Goal: Information Seeking & Learning: Learn about a topic

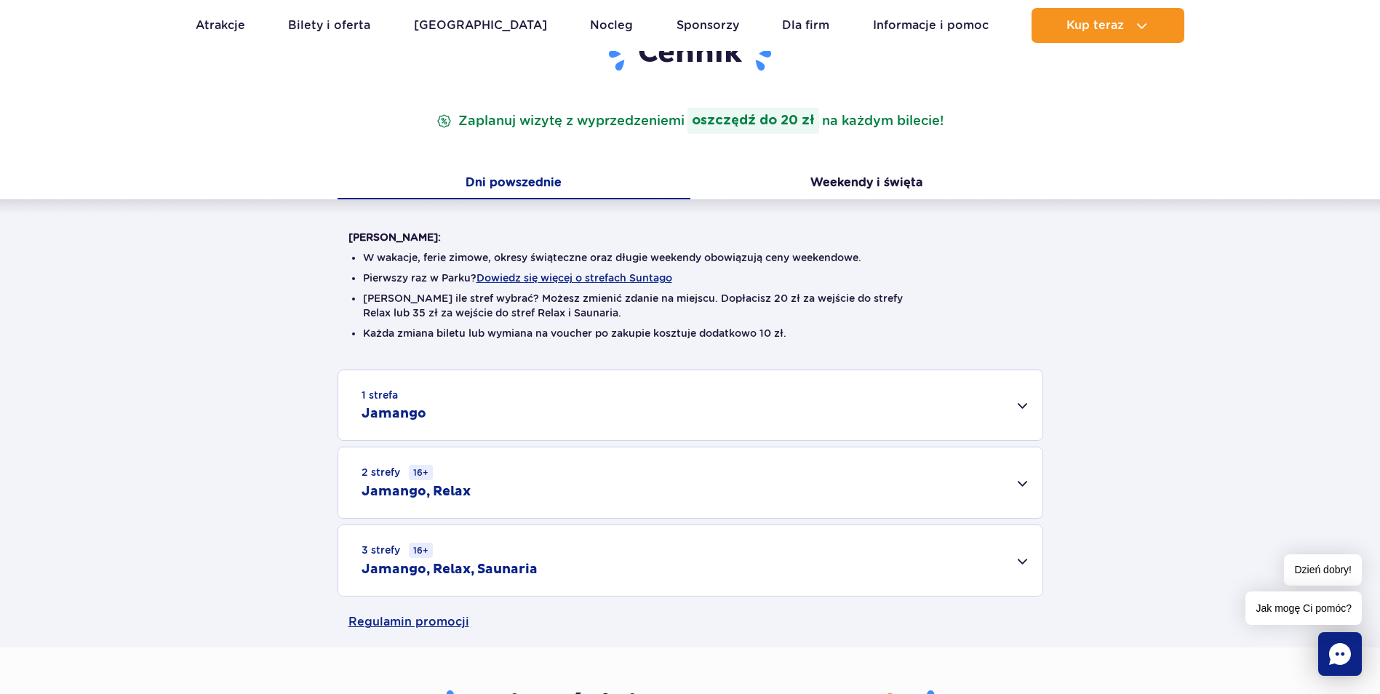
scroll to position [291, 0]
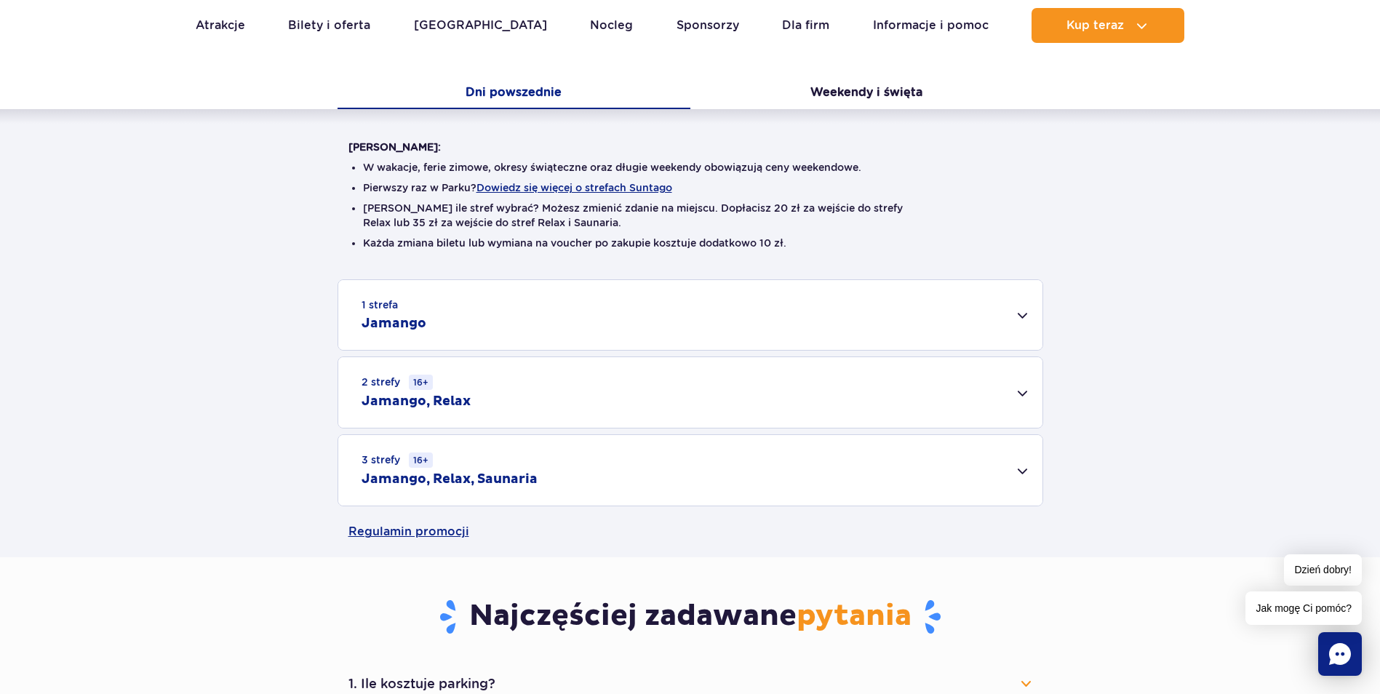
click at [486, 397] on div "2 strefy 16+ Jamango, Relax" at bounding box center [690, 392] width 704 height 71
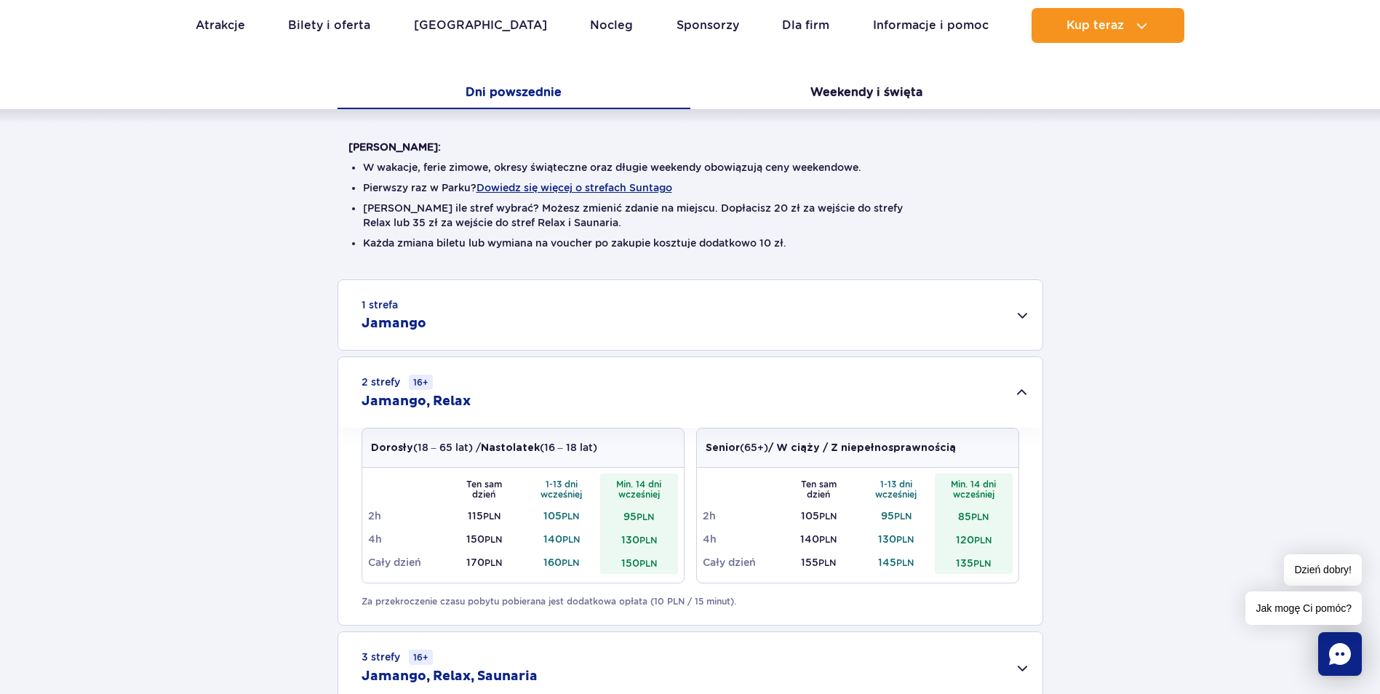
scroll to position [436, 0]
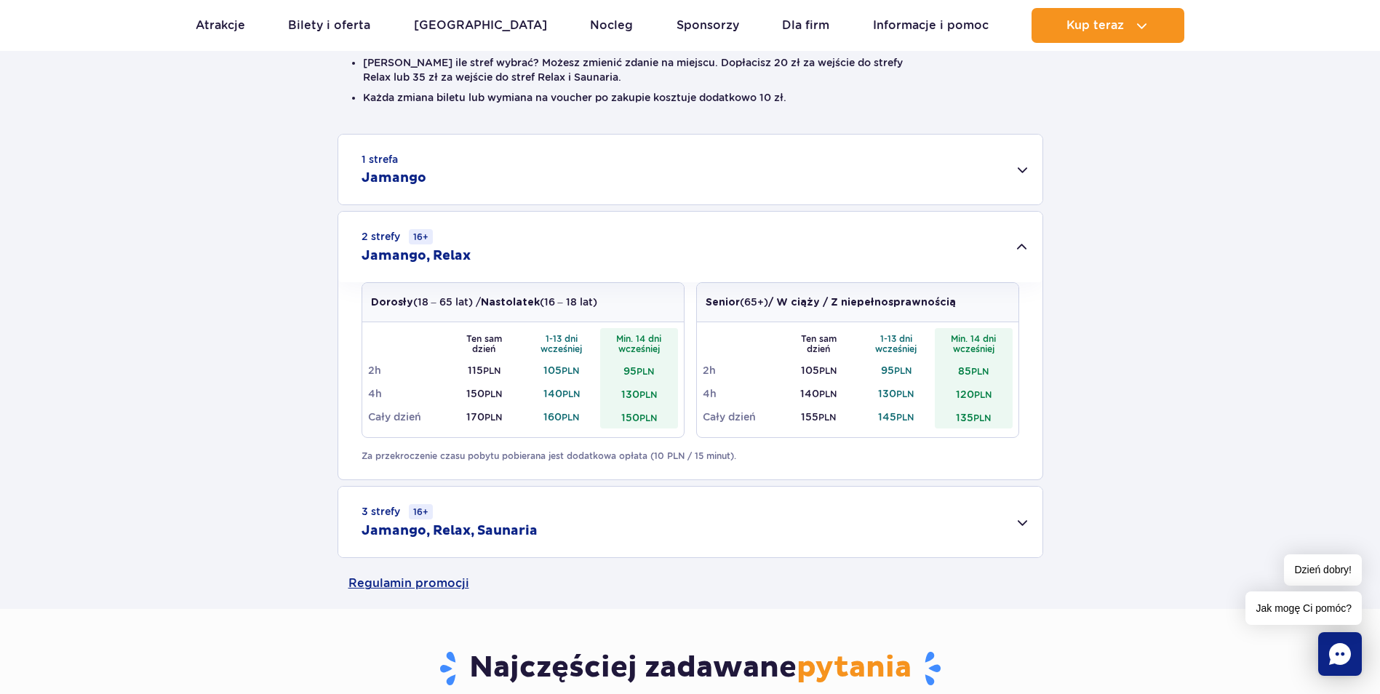
click at [487, 422] on small "PLN" at bounding box center [492, 417] width 17 height 11
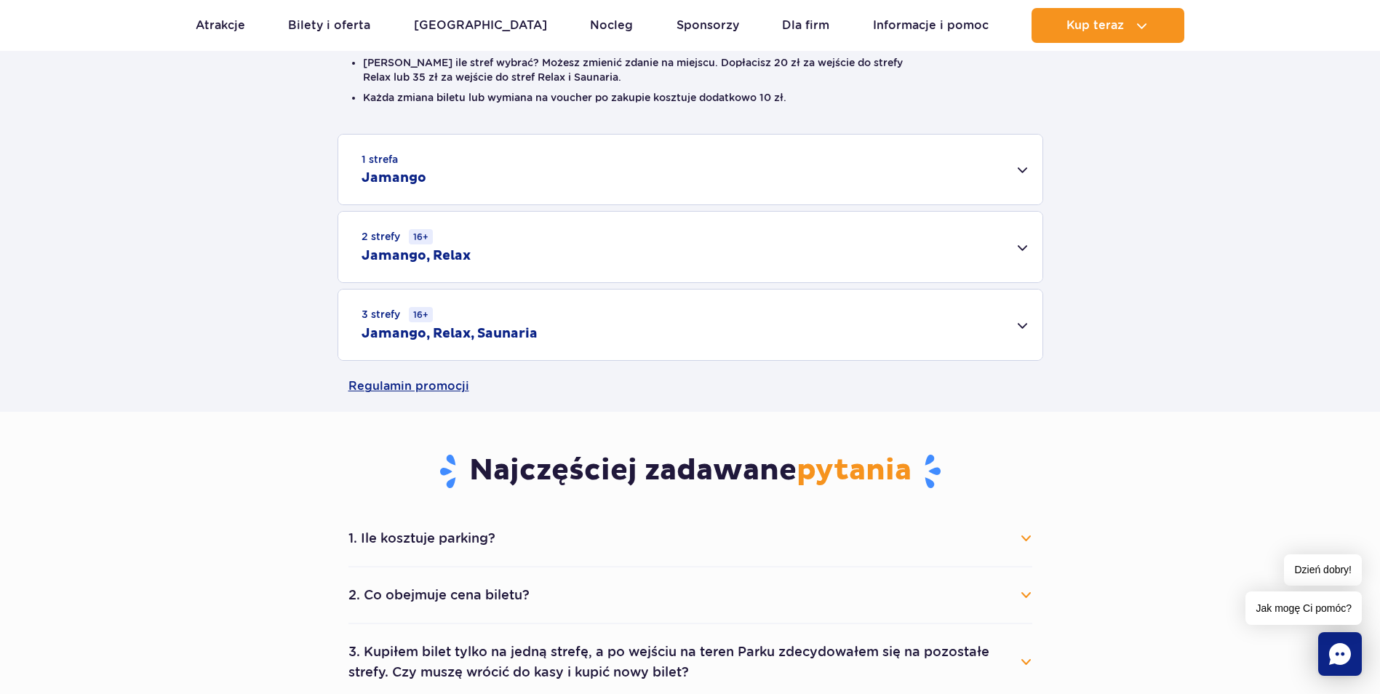
click at [484, 360] on div "3 strefy 16+ Jamango, Relax, Saunaria" at bounding box center [690, 324] width 704 height 71
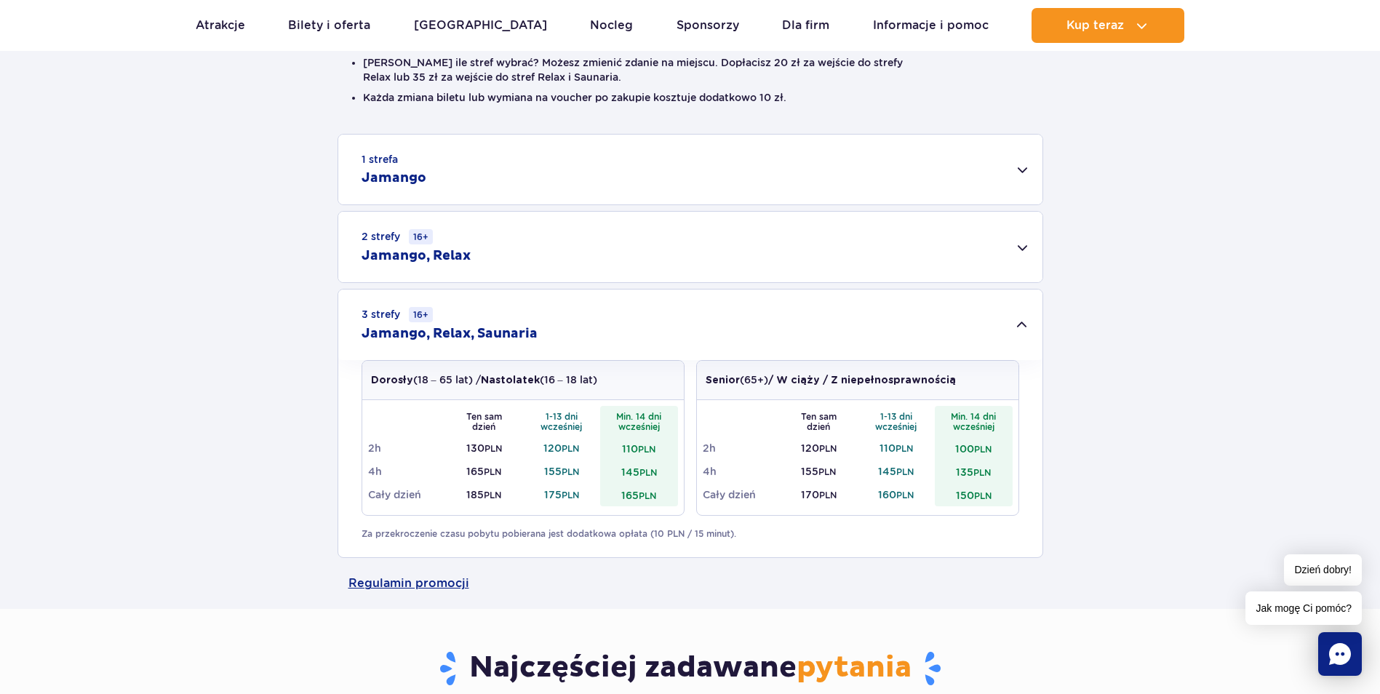
click at [479, 275] on div "2 strefy 16+ Jamango, Relax" at bounding box center [690, 247] width 704 height 71
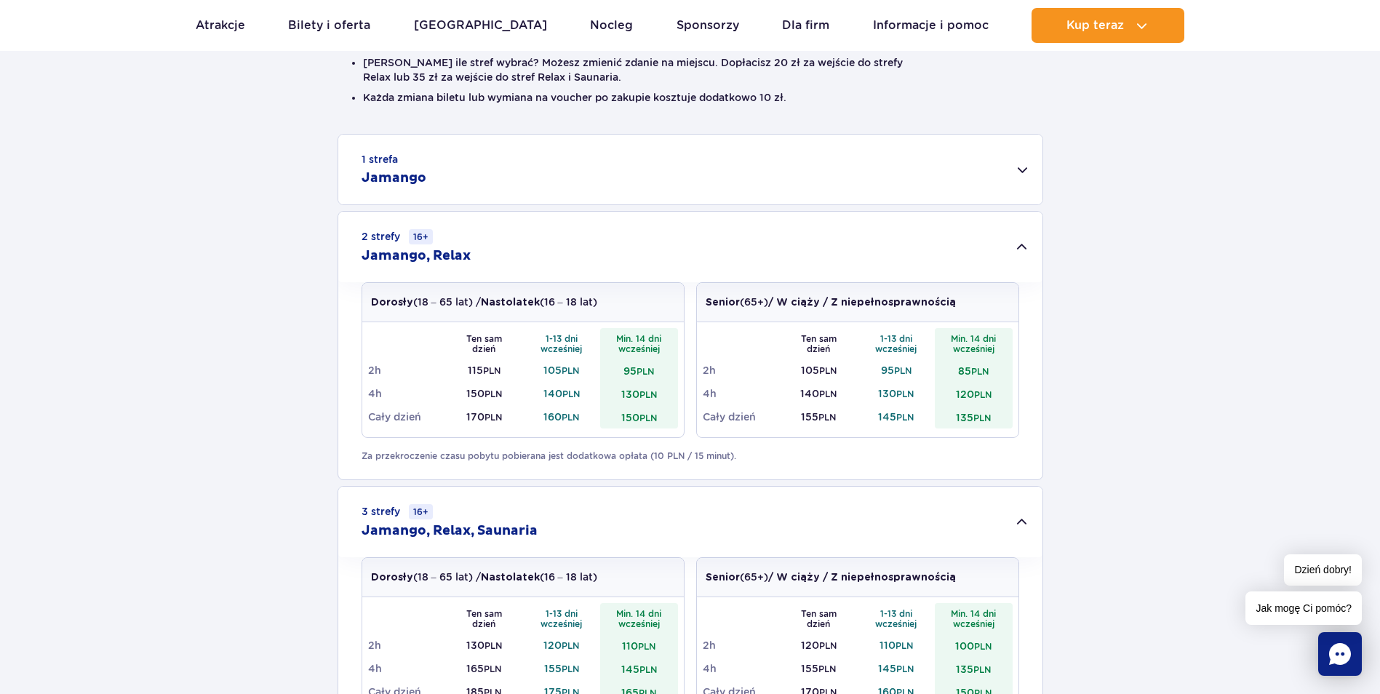
click at [650, 419] on small "PLN" at bounding box center [647, 417] width 17 height 11
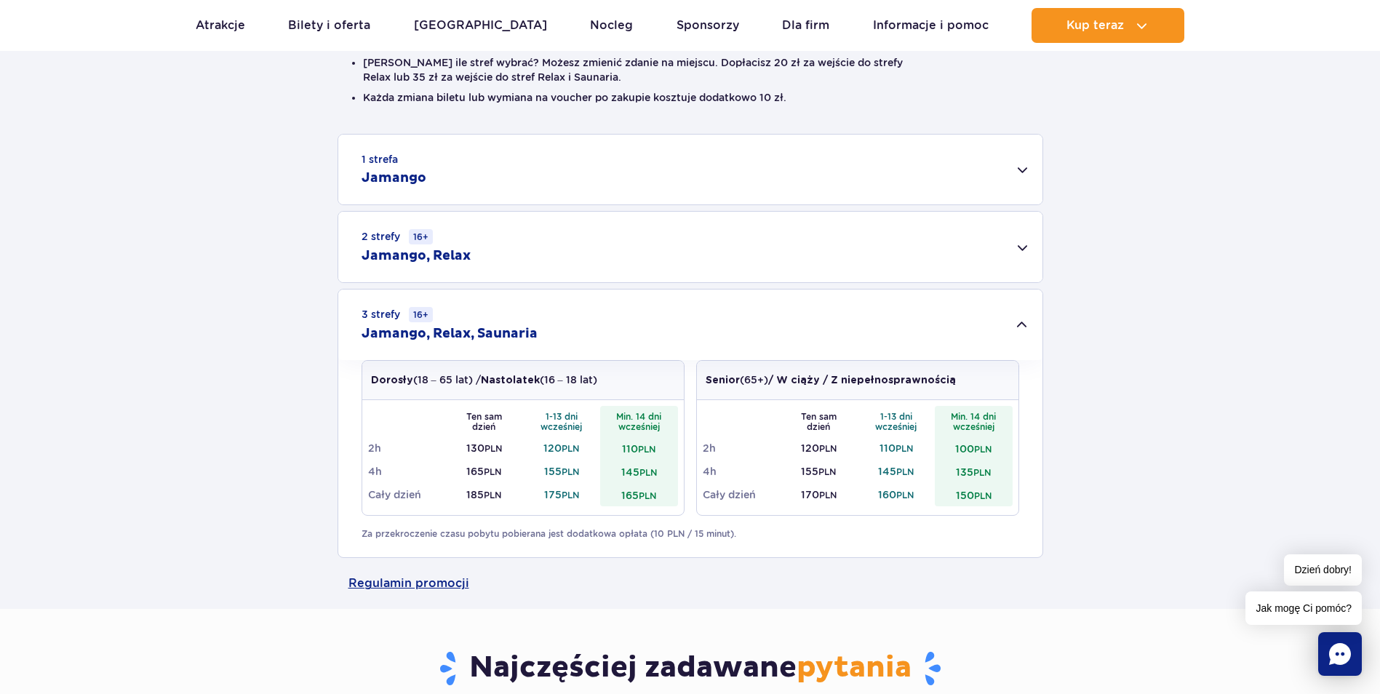
click at [650, 419] on div "1 strefa Jamango Dorosły (18 – 65 lat) / Nastolatek (16 – 18 lat) Ten sam dzień…" at bounding box center [690, 346] width 1380 height 424
drag, startPoint x: 650, startPoint y: 419, endPoint x: 601, endPoint y: 320, distance: 110.6
click at [601, 320] on div "3 strefy 16+ Jamango, Relax, Saunaria" at bounding box center [690, 324] width 704 height 71
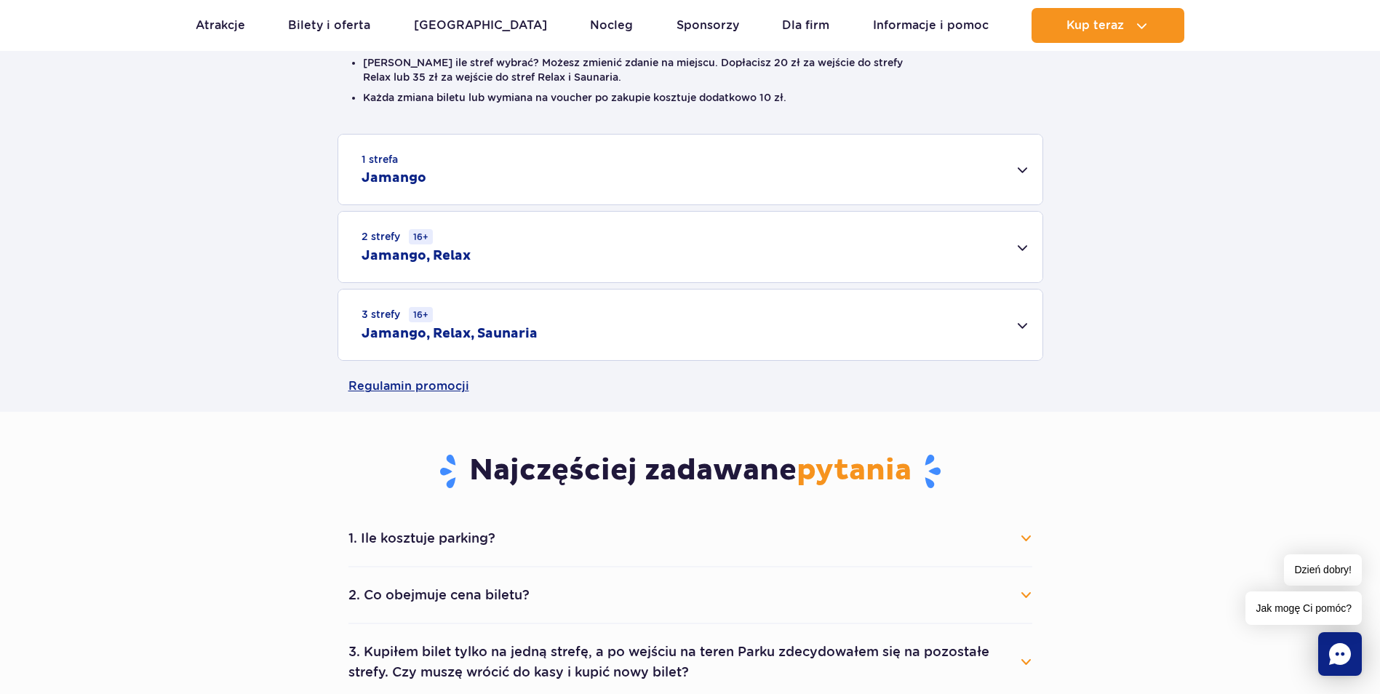
click at [578, 263] on div "2 strefy 16+ Jamango, Relax" at bounding box center [690, 247] width 704 height 71
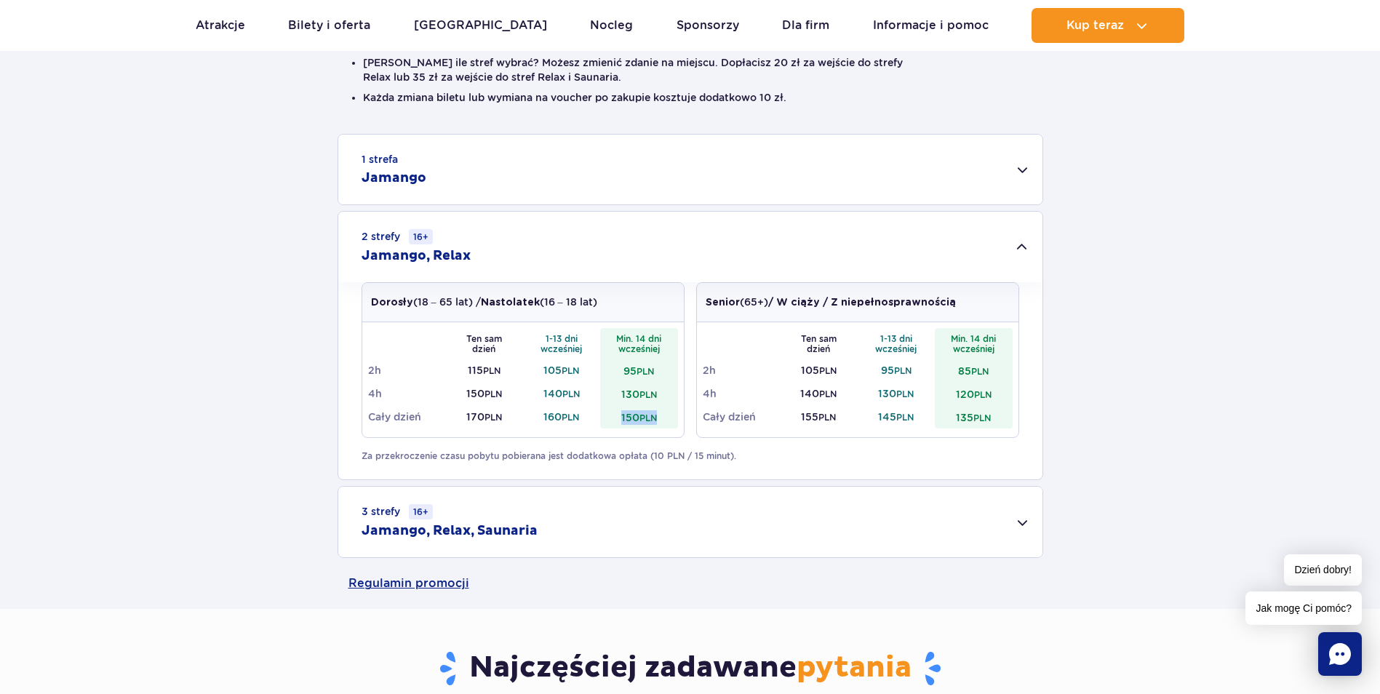
drag, startPoint x: 661, startPoint y: 418, endPoint x: 597, endPoint y: 416, distance: 64.0
click at [597, 416] on tr "Cały dzień 170 PLN 160 PLN 150 PLN" at bounding box center [523, 416] width 310 height 23
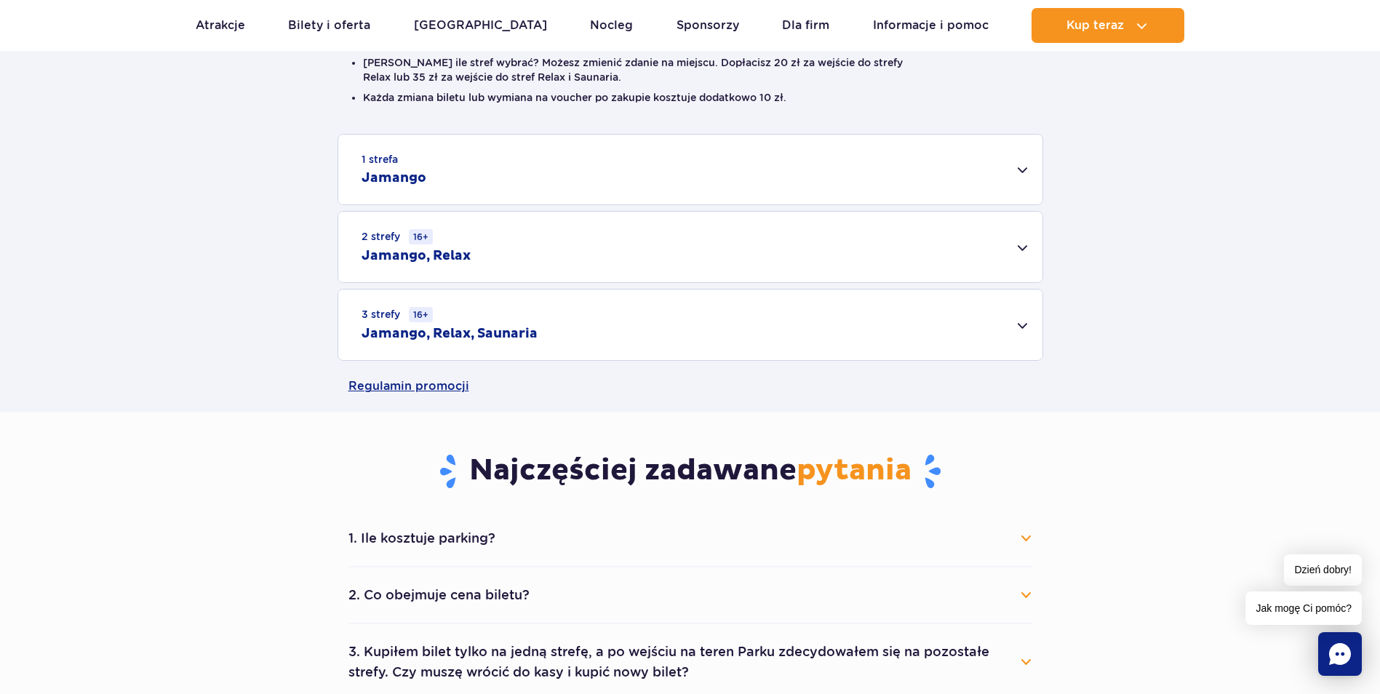
click at [554, 261] on div "2 strefy 16+ Jamango, Relax" at bounding box center [690, 247] width 704 height 71
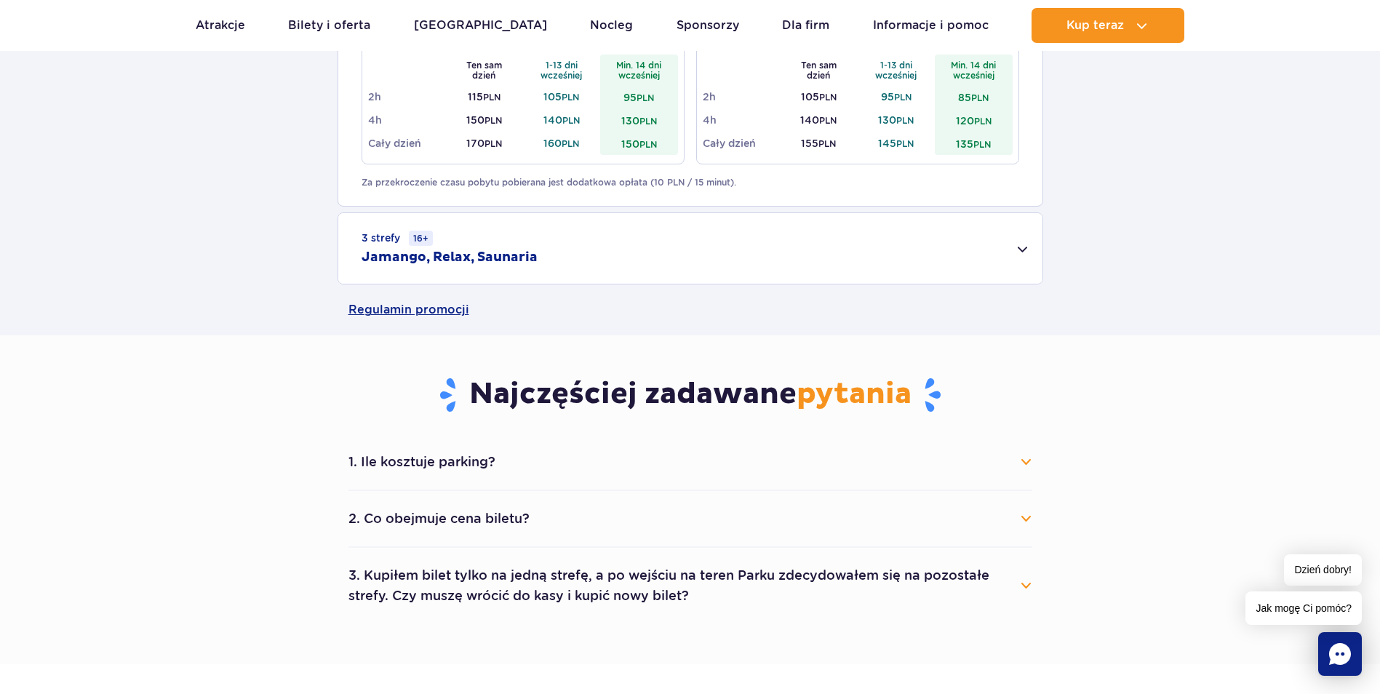
scroll to position [873, 0]
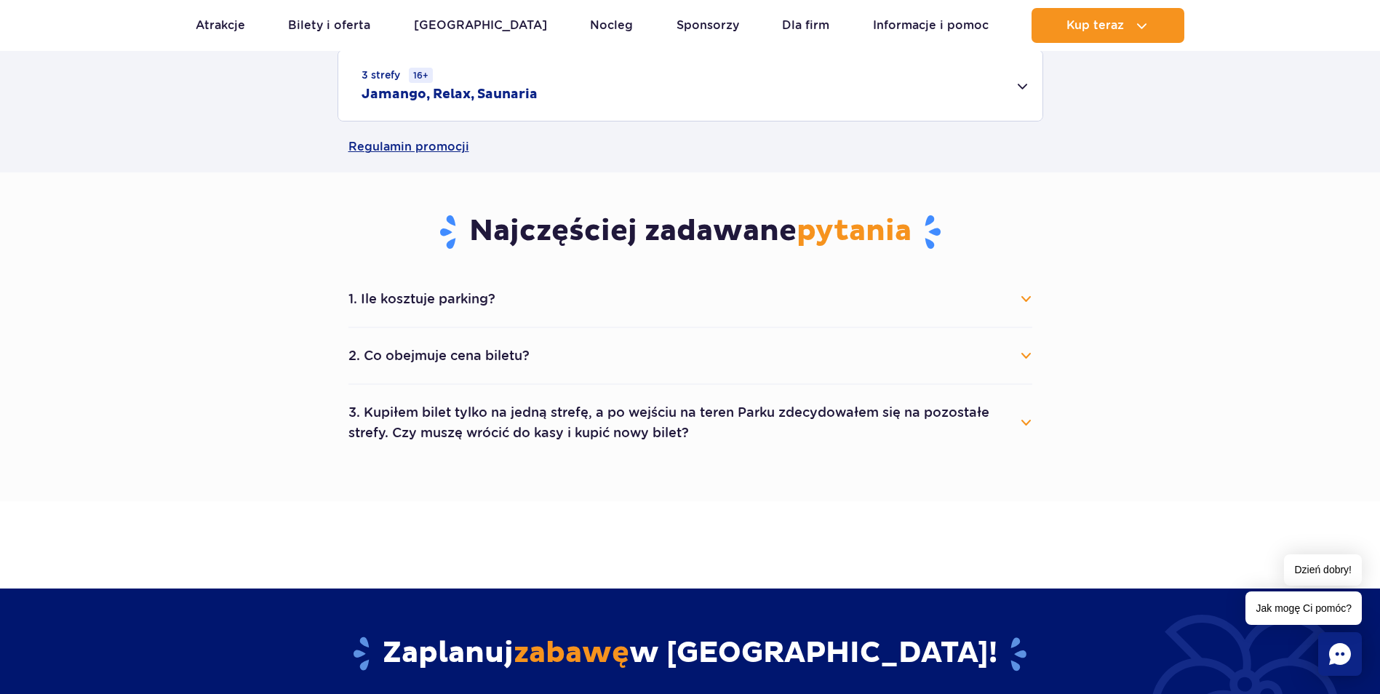
click at [441, 304] on button "1. Ile kosztuje parking?" at bounding box center [690, 299] width 684 height 32
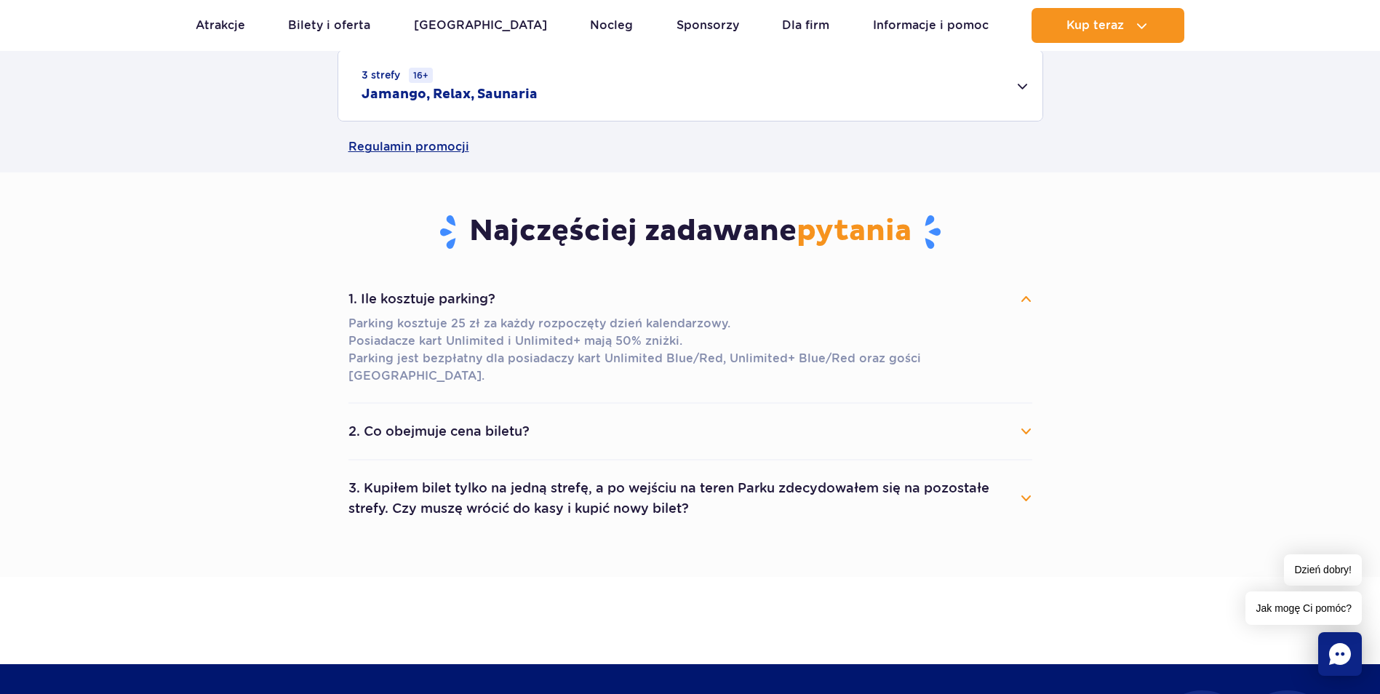
click at [511, 417] on button "2. Co obejmuje cena biletu?" at bounding box center [690, 431] width 684 height 32
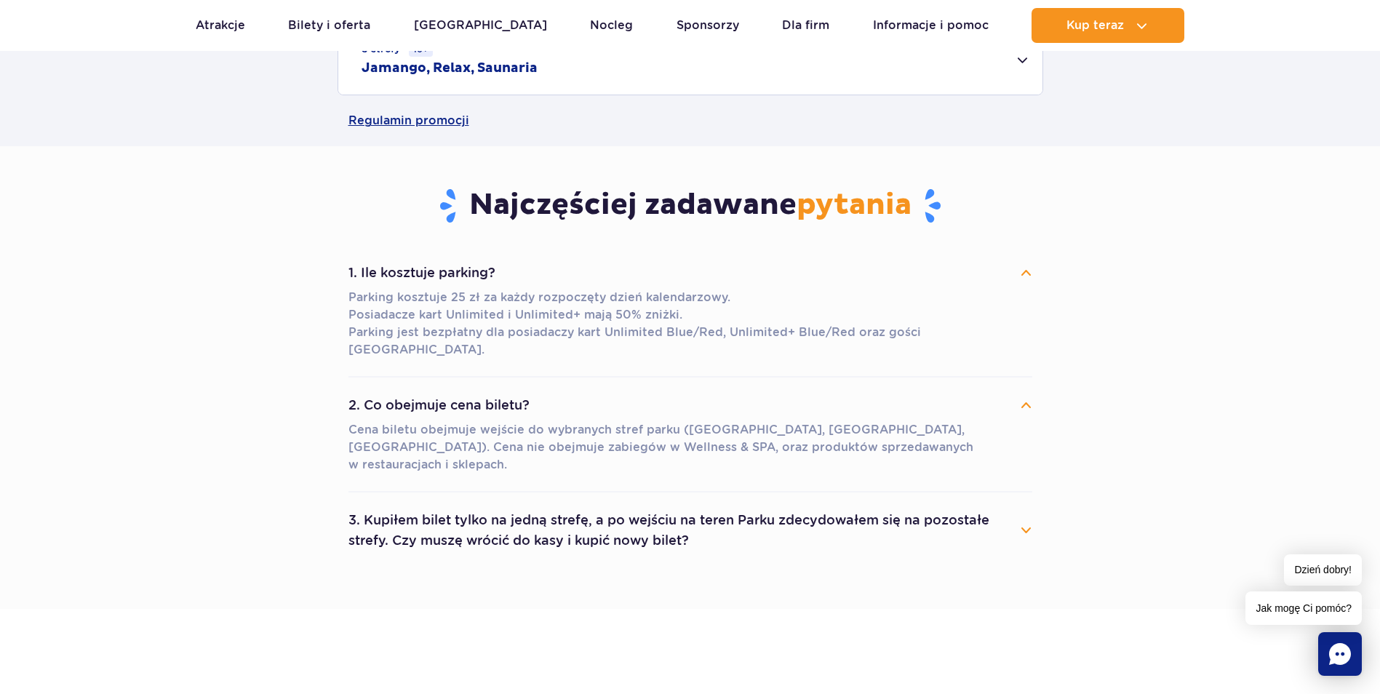
scroll to position [945, 0]
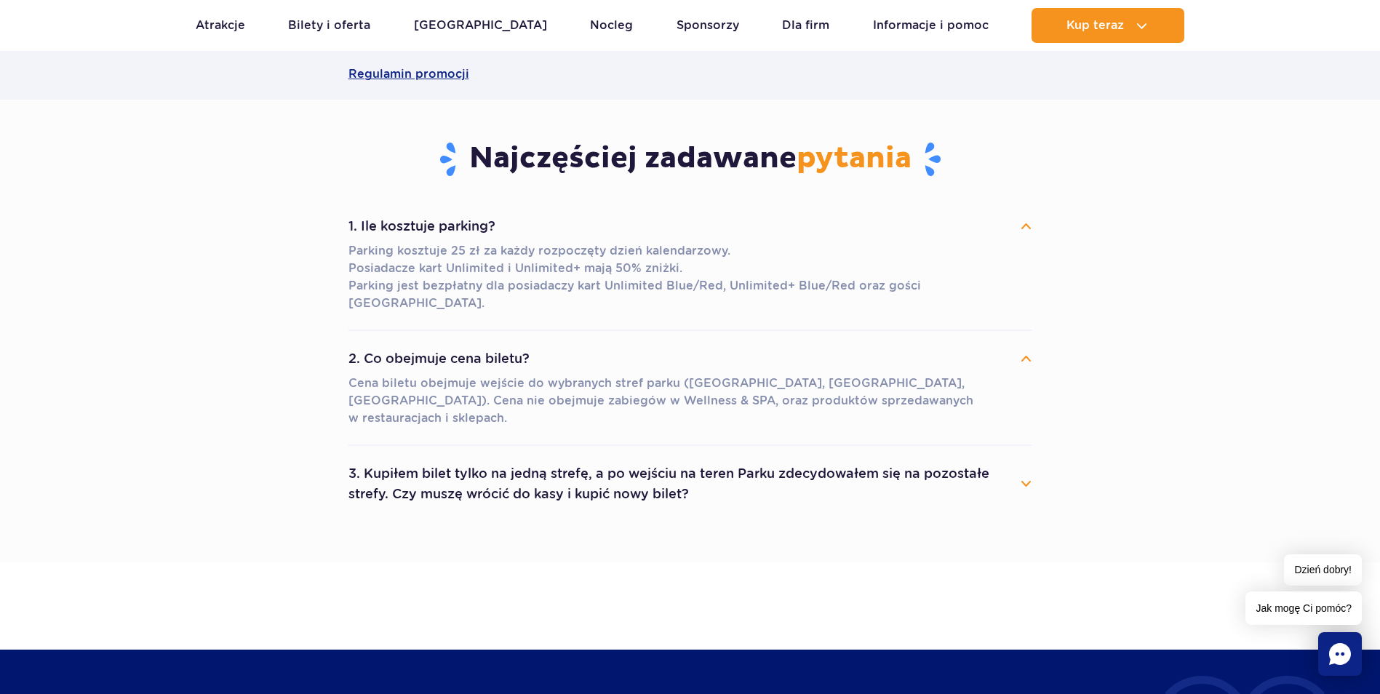
click at [599, 457] on button "3. Kupiłem bilet tylko na jedną strefę, a po wejściu na teren Parku zdecydowałe…" at bounding box center [690, 483] width 684 height 52
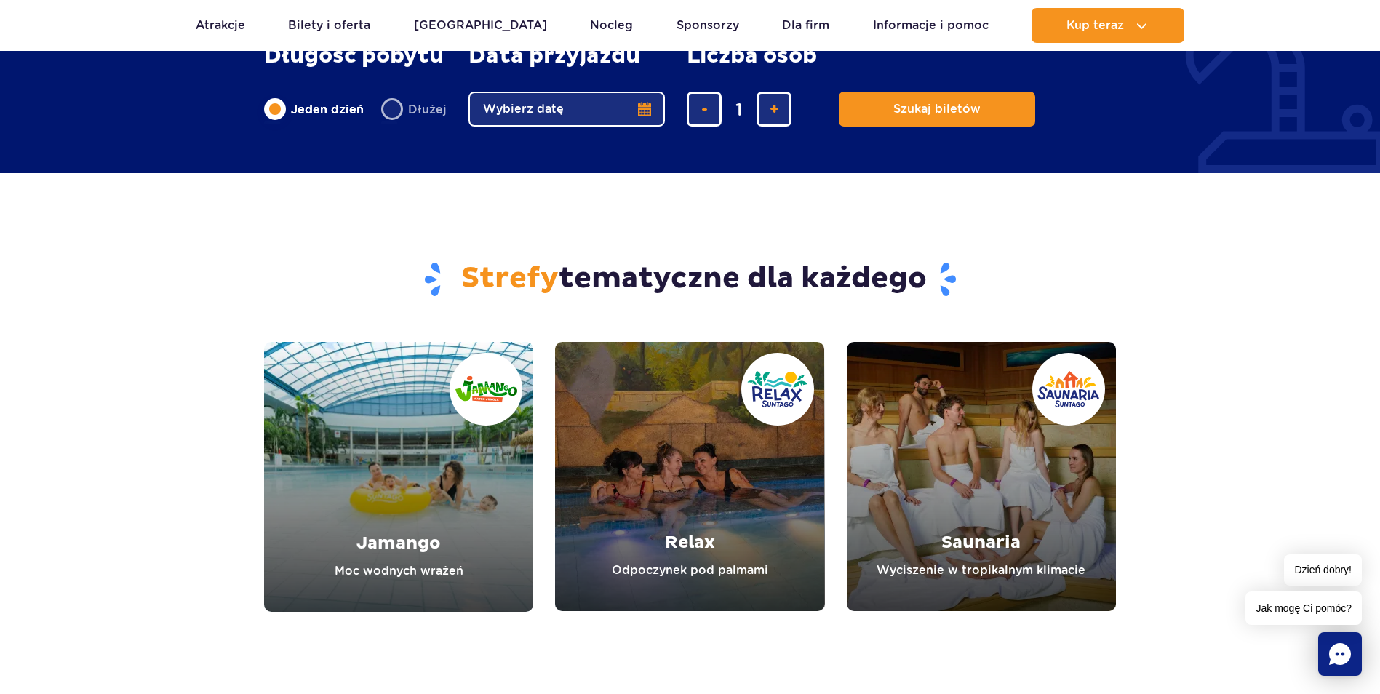
scroll to position [1745, 0]
